Goal: Task Accomplishment & Management: Manage account settings

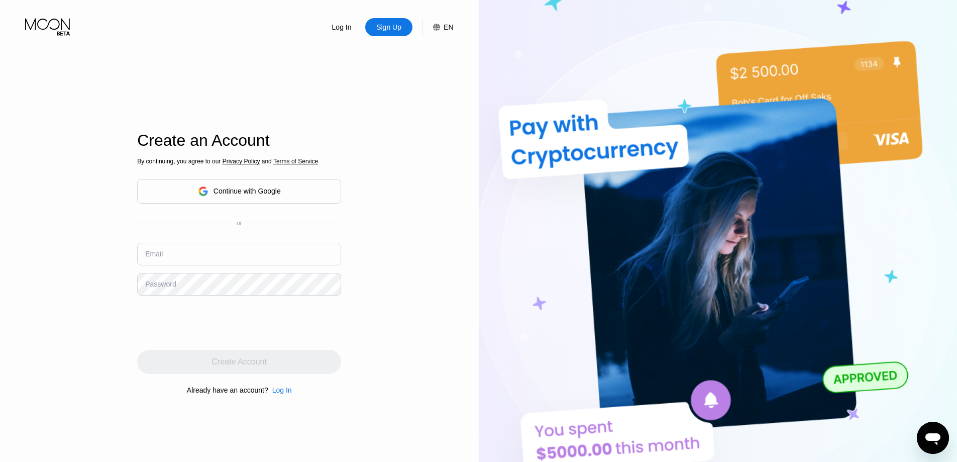
click at [212, 259] on input "text" at bounding box center [239, 254] width 204 height 23
paste input "[EMAIL_ADDRESS][DOMAIN_NAME]"
type input "[EMAIL_ADDRESS][DOMAIN_NAME]"
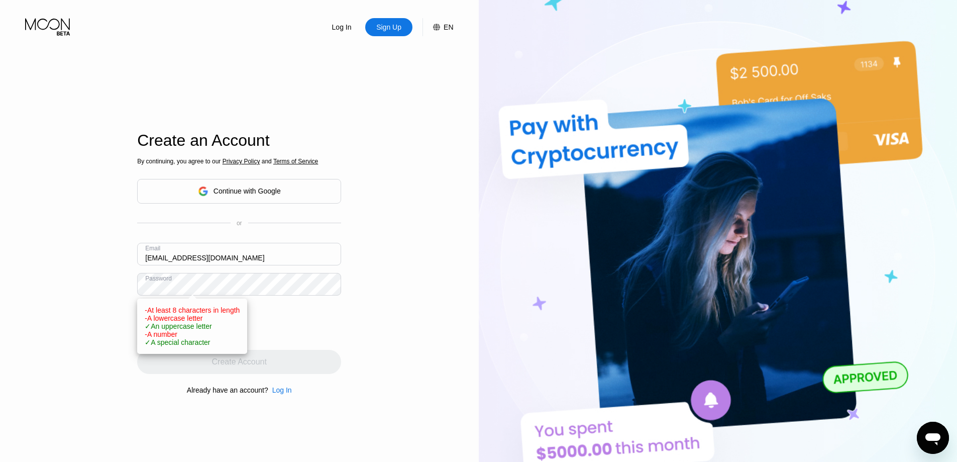
click at [75, 290] on div "Log In Sign Up EN Language English Save Create an Account By continuing, you ag…" at bounding box center [239, 254] width 479 height 508
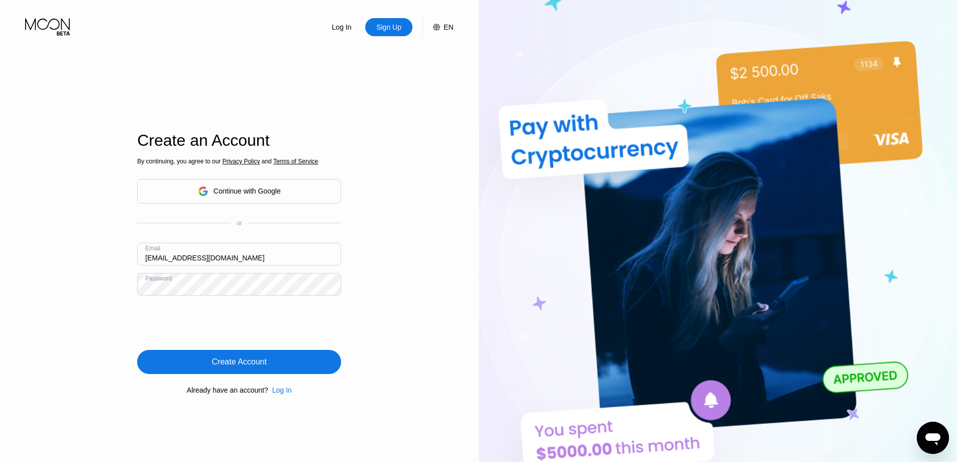
click at [305, 358] on div "Create Account" at bounding box center [239, 362] width 204 height 24
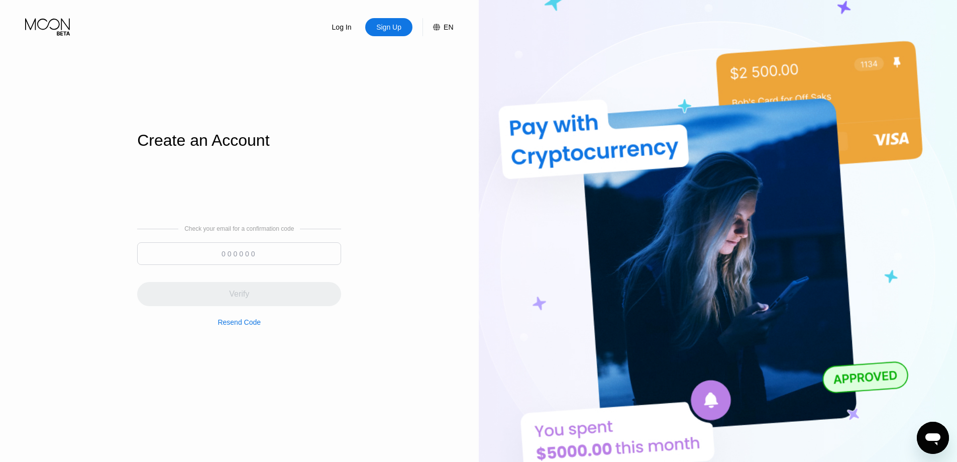
click at [218, 262] on input at bounding box center [239, 253] width 204 height 23
paste input "782639"
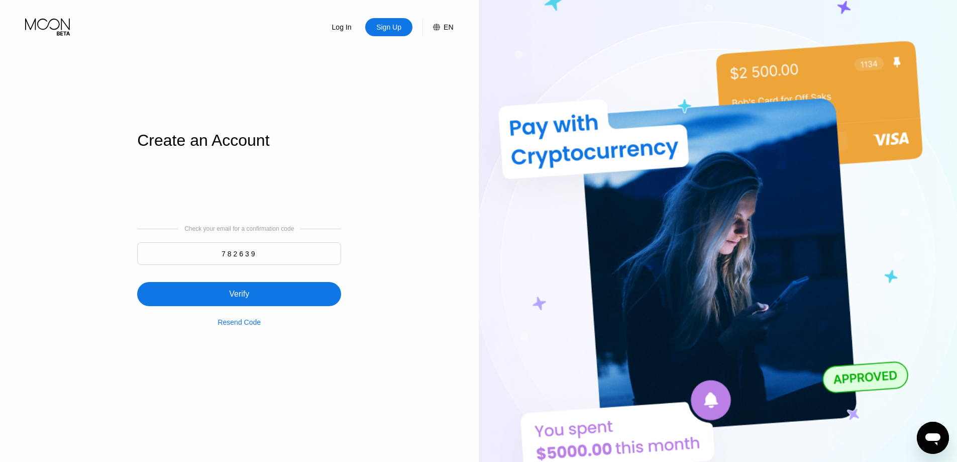
type input "782639"
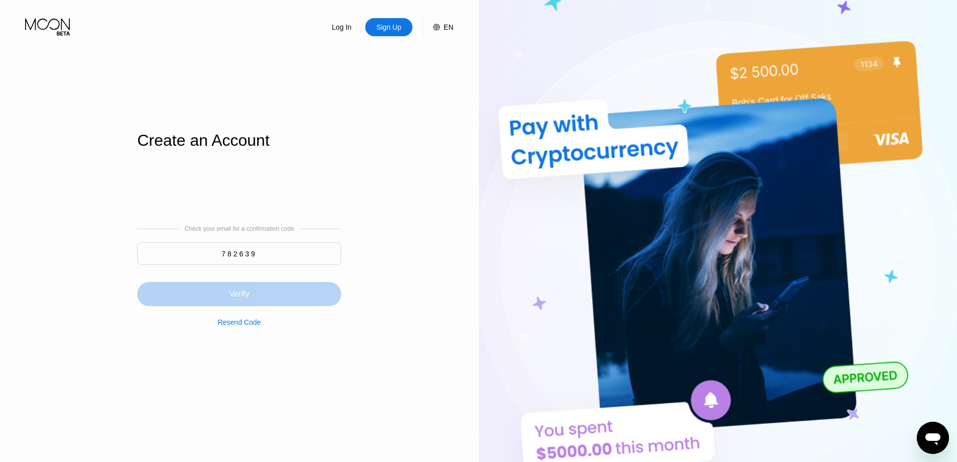
click at [242, 291] on div "Verify" at bounding box center [239, 294] width 20 height 10
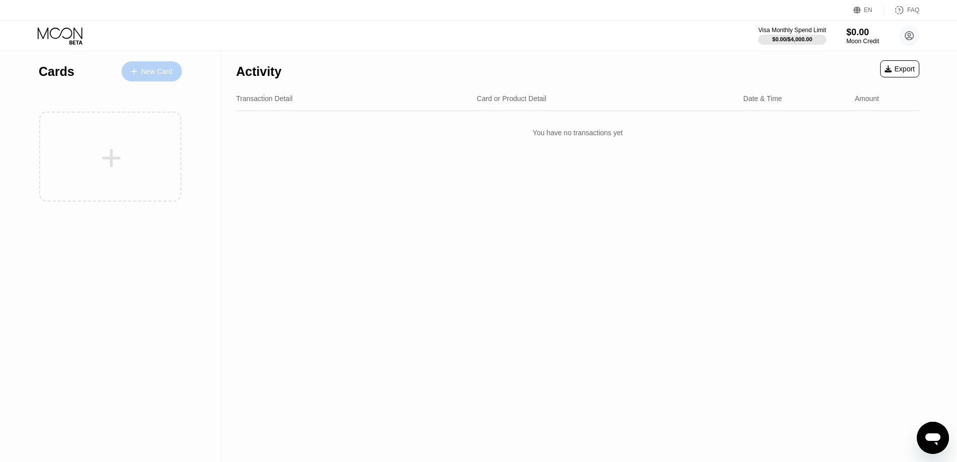
click at [158, 74] on div "New Card" at bounding box center [156, 71] width 31 height 9
